Goal: Information Seeking & Learning: Find specific fact

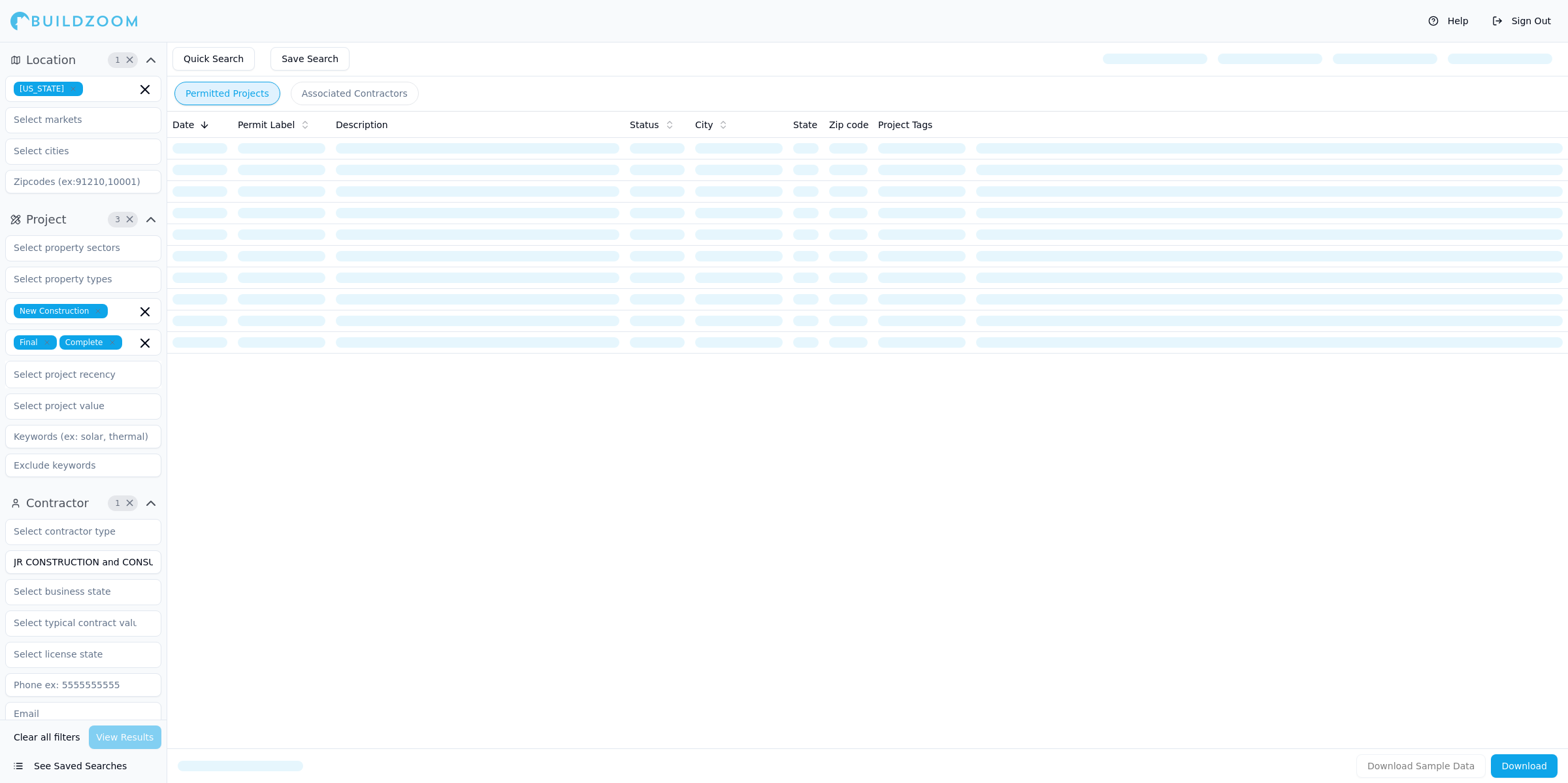
scroll to position [0, 33]
drag, startPoint x: 15, startPoint y: 564, endPoint x: 247, endPoint y: 561, distance: 232.0
click at [247, 561] on div "Location 1 × [US_STATE] Project 3 × New Construction Final Complete Select proj…" at bounding box center [805, 433] width 1526 height 783
type input "Arga Construction Group"
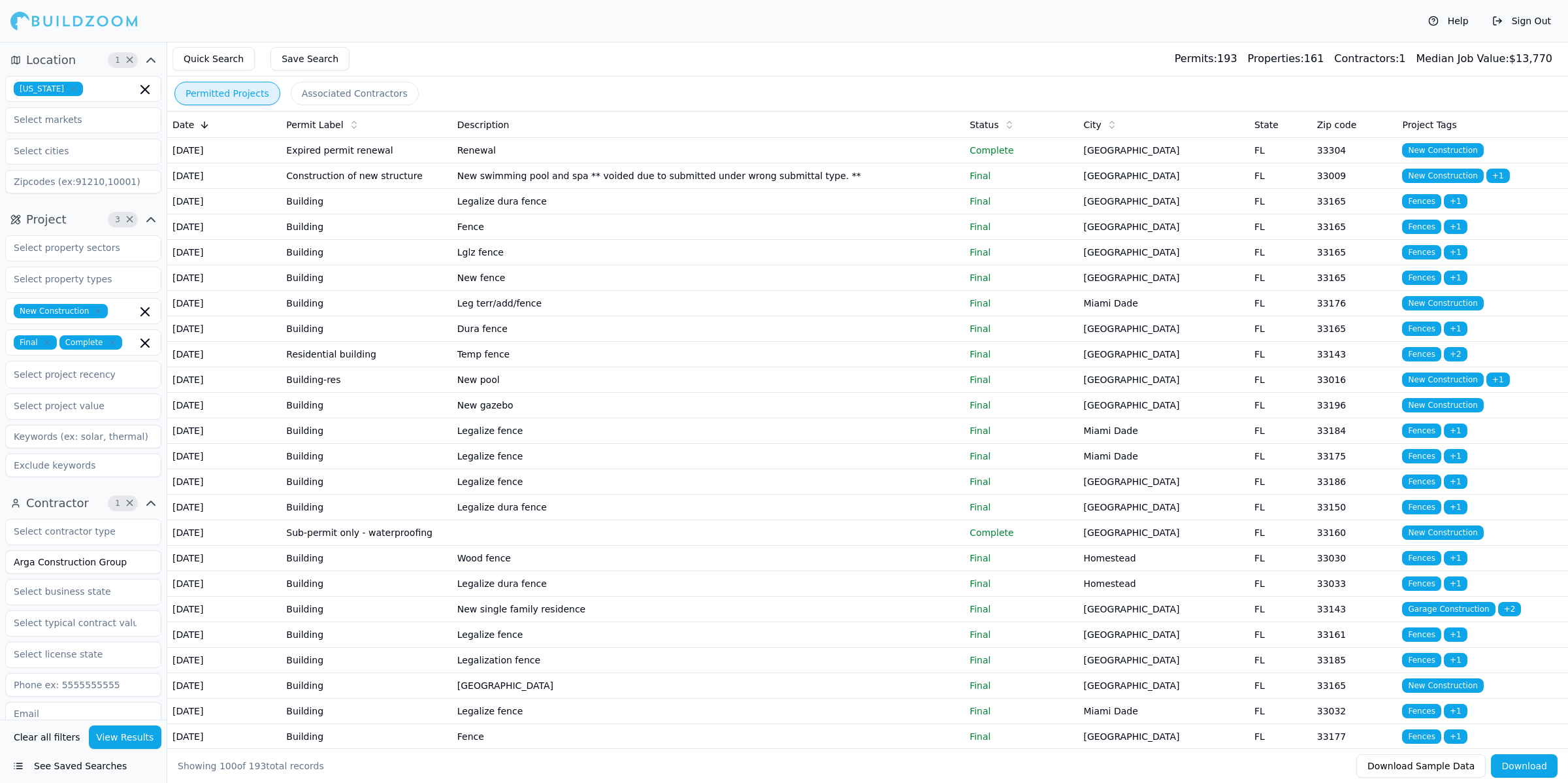
click at [131, 561] on input "Arga Construction Group" at bounding box center [83, 562] width 156 height 23
click at [132, 737] on button "View Results" at bounding box center [126, 737] width 73 height 23
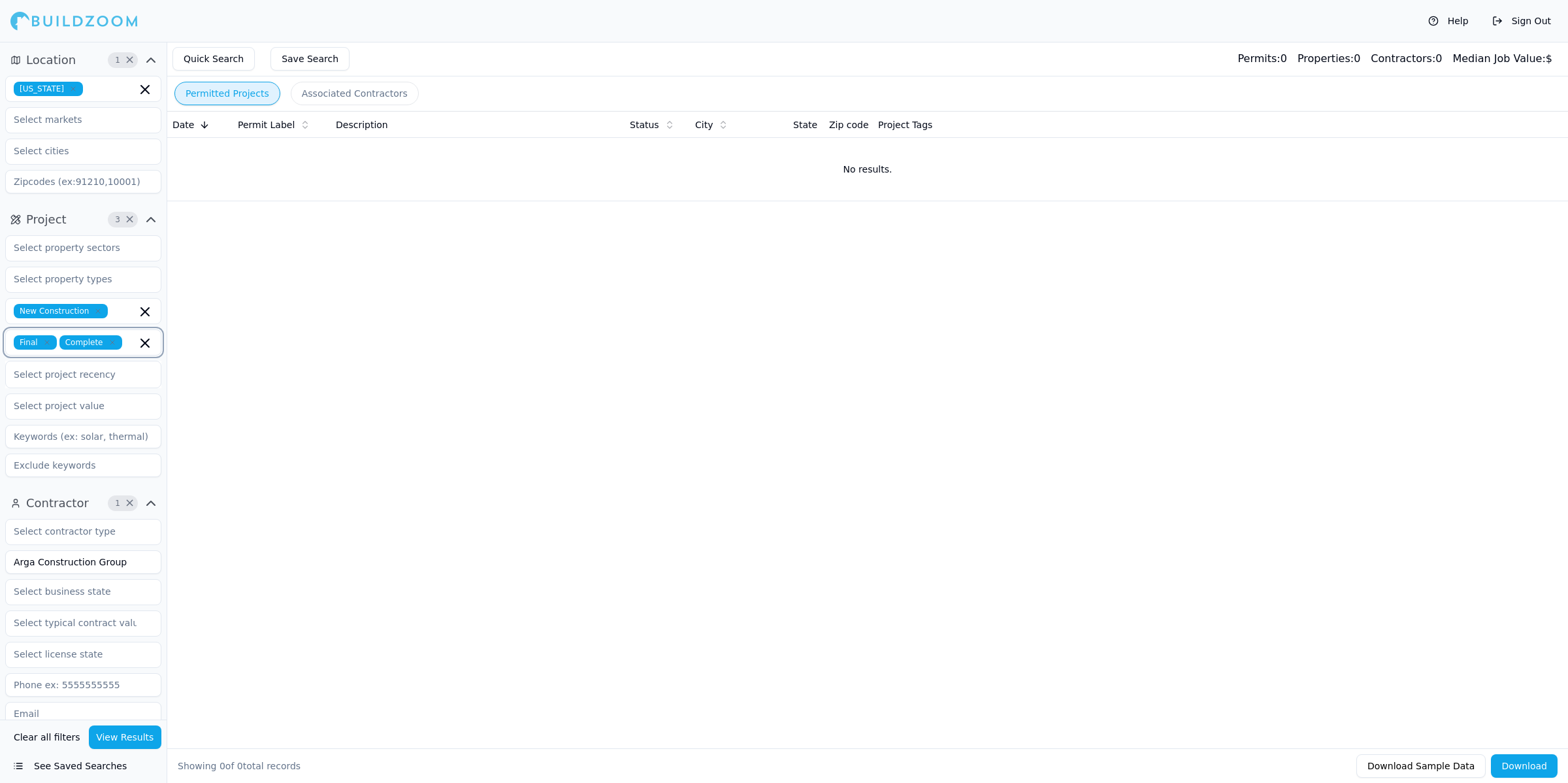
click at [143, 344] on icon "button" at bounding box center [145, 343] width 15 height 15
click at [112, 738] on button "View Results" at bounding box center [126, 737] width 73 height 23
click at [863, 304] on div "Date Permit Label Description Status City State Zip code Project Tags No result…" at bounding box center [868, 409] width 1401 height 595
click at [952, 547] on div "Date Permit Label Description Status City State Zip code Project Tags No result…" at bounding box center [868, 409] width 1401 height 595
drag, startPoint x: 776, startPoint y: 427, endPoint x: 876, endPoint y: 371, distance: 114.6
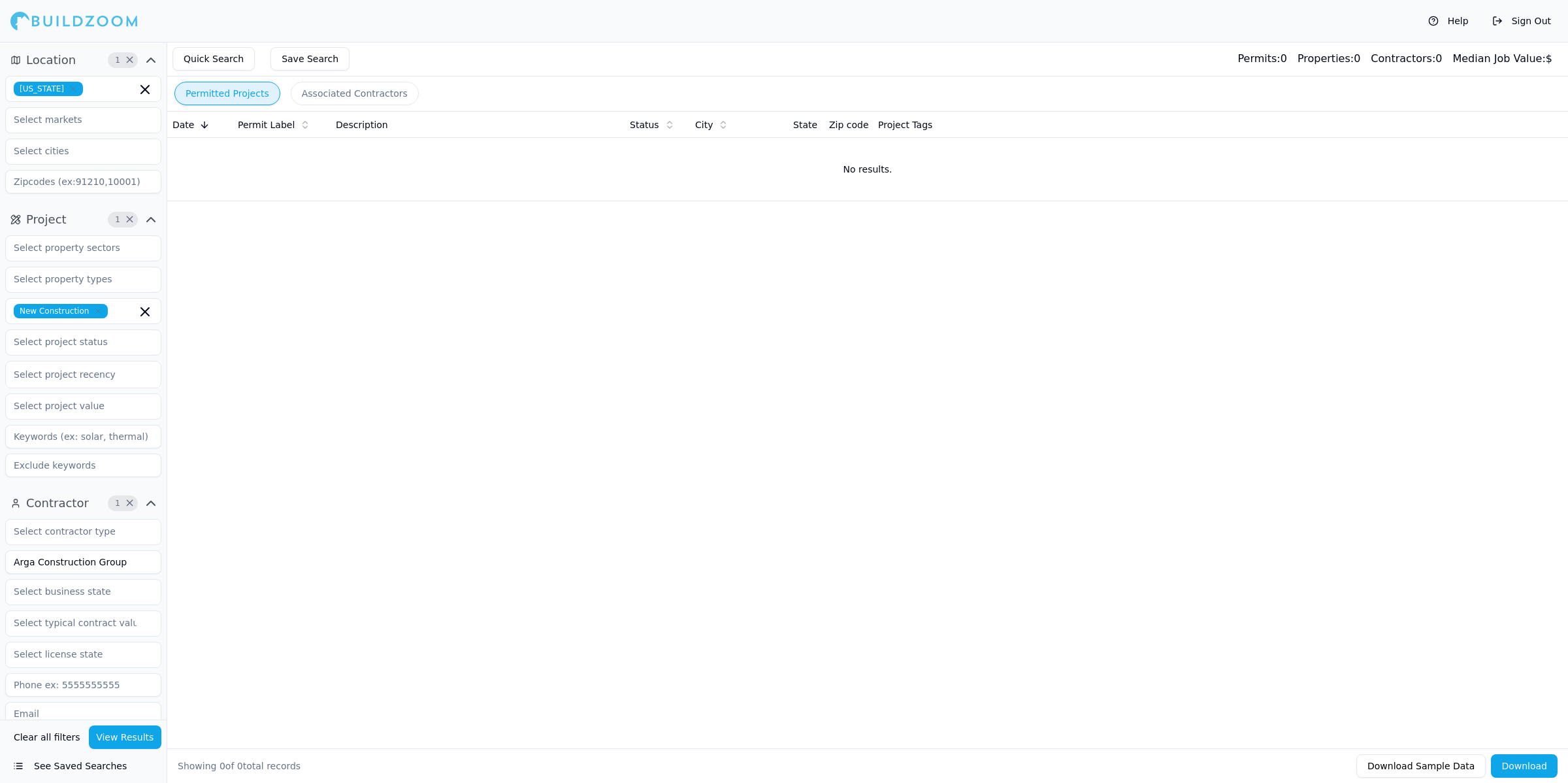
click at [840, 393] on div "Date Permit Label Description Status City State Zip code Project Tags No result…" at bounding box center [868, 409] width 1401 height 595
click at [727, 320] on div "Date Permit Label Description Status City State Zip code Project Tags No result…" at bounding box center [868, 409] width 1401 height 595
click at [765, 323] on div "Date Permit Label Description Status City State Zip code Project Tags No result…" at bounding box center [868, 409] width 1401 height 595
click at [860, 502] on div "Date Permit Label Description Status City State Zip code Project Tags No result…" at bounding box center [868, 409] width 1401 height 595
click at [871, 490] on div "Date Permit Label Description Status City State Zip code Project Tags No result…" at bounding box center [868, 409] width 1401 height 595
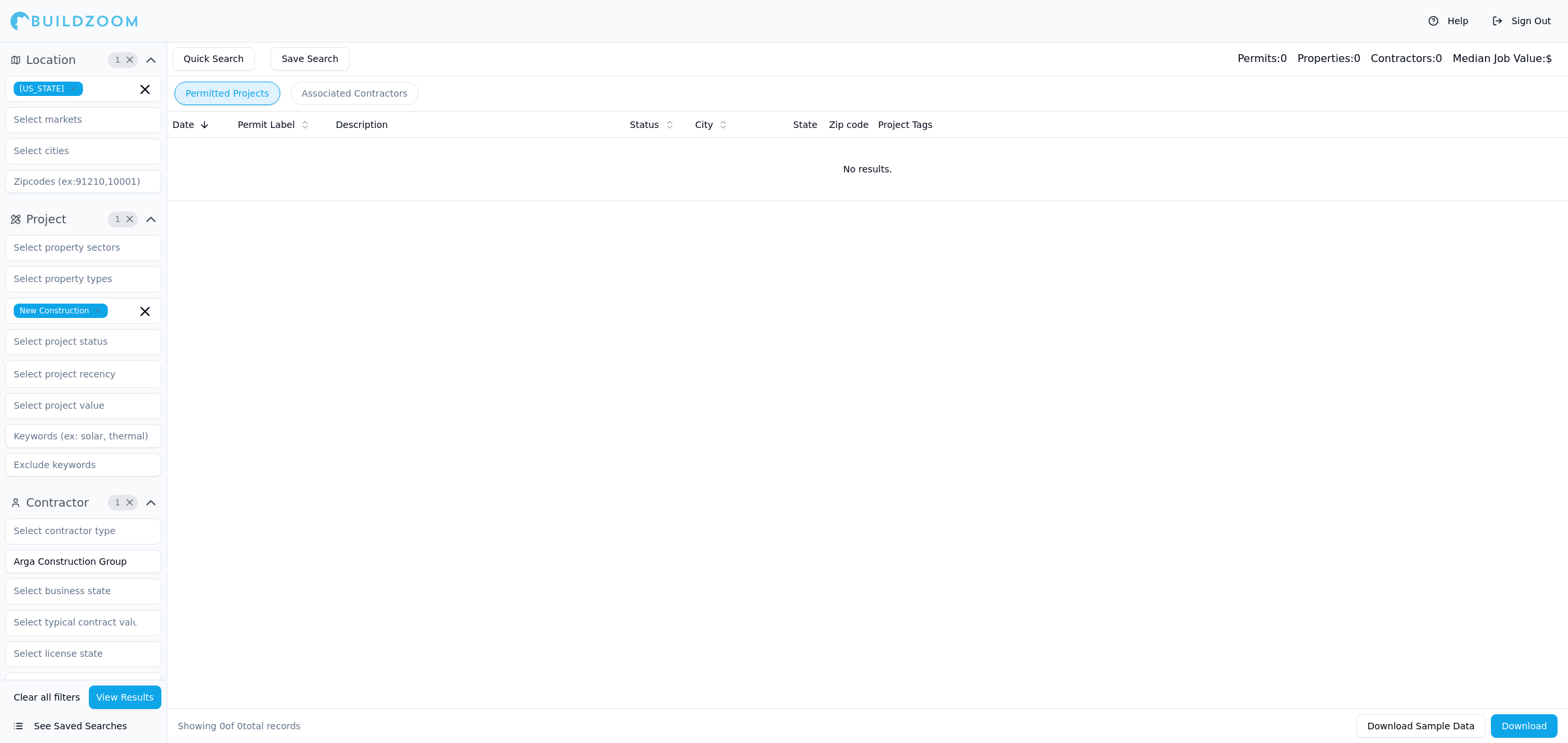
click at [776, 370] on div "Date Permit Label Description Status City State Zip code Project Tags No result…" at bounding box center [868, 389] width 1401 height 556
click at [725, 370] on div "Date Permit Label Description Status City State Zip code Project Tags No result…" at bounding box center [868, 389] width 1401 height 556
click at [678, 557] on div "Date Permit Label Description Status City State Zip code Project Tags No result…" at bounding box center [868, 389] width 1401 height 556
click at [674, 563] on div "Date Permit Label Description Status City State Zip code Project Tags No result…" at bounding box center [868, 389] width 1401 height 556
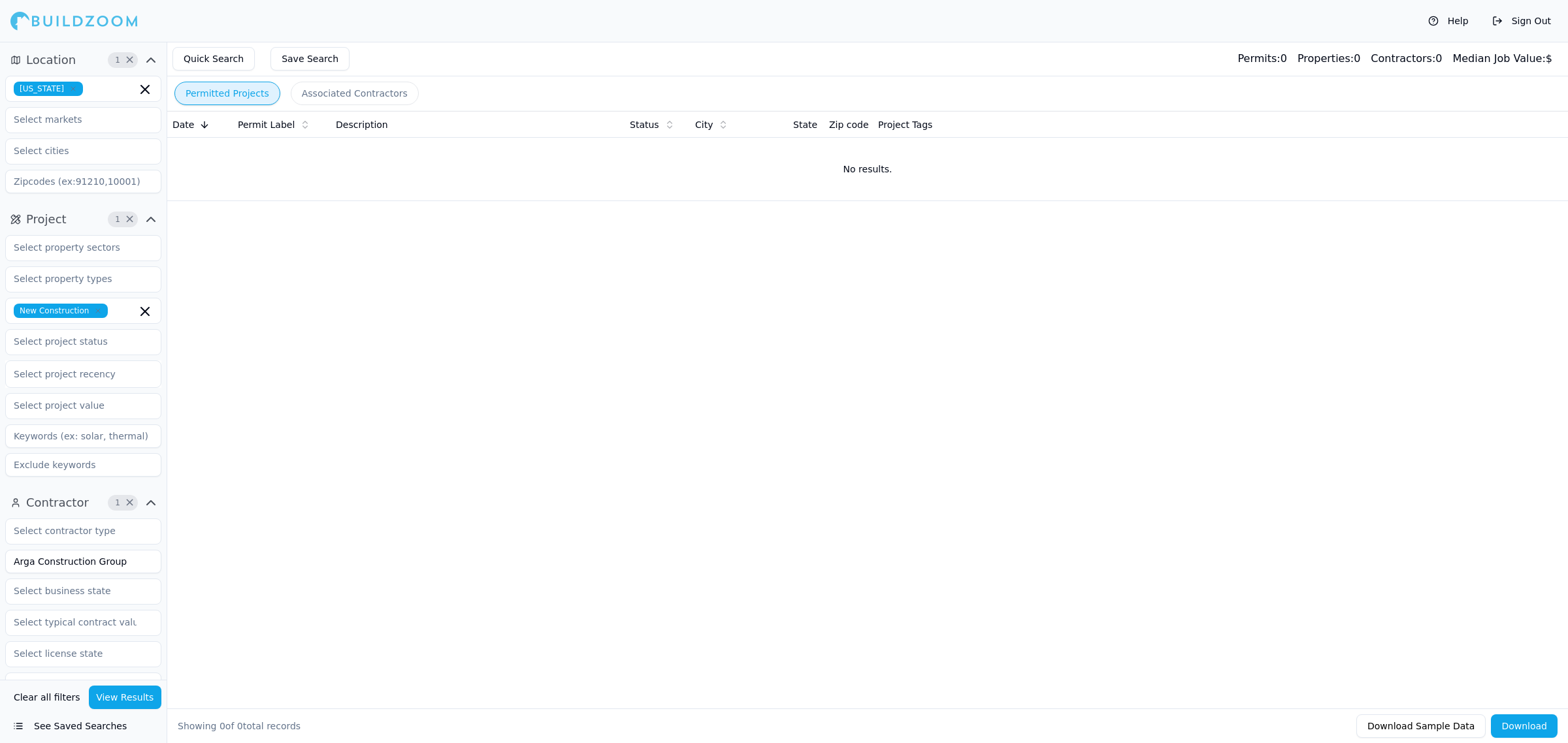
click at [694, 360] on div "Date Permit Label Description Status City State Zip code Project Tags No result…" at bounding box center [868, 389] width 1401 height 556
